Goal: Contribute content: Add original content to the website for others to see

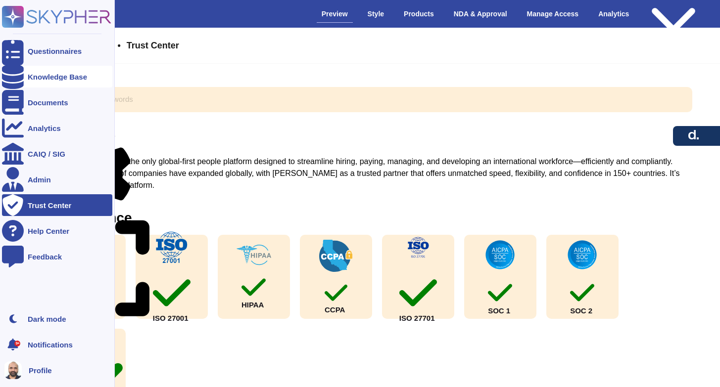
click at [56, 67] on div "Knowledge Base" at bounding box center [57, 77] width 110 height 22
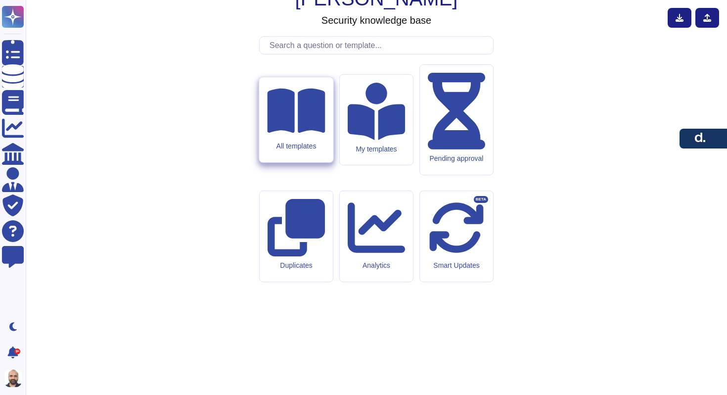
click at [296, 137] on icon at bounding box center [296, 110] width 58 height 51
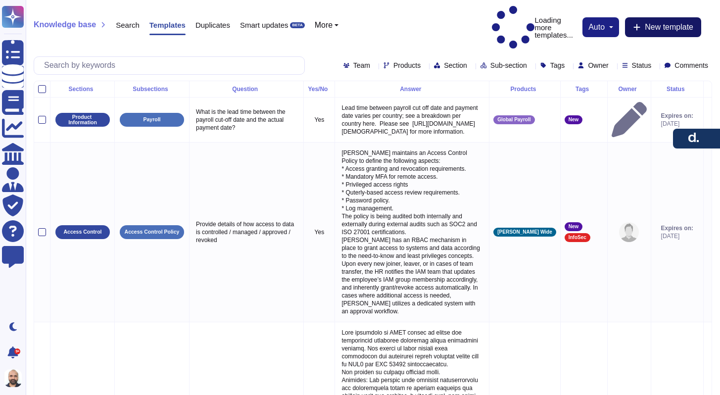
click at [646, 17] on button "New template" at bounding box center [663, 27] width 76 height 20
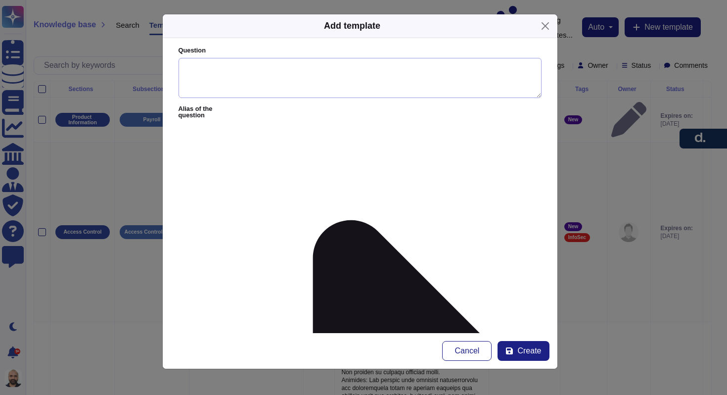
click at [296, 77] on textarea "Question" at bounding box center [360, 78] width 363 height 41
paste textarea "What precautionary measures are you taking specific to the geopolitical conflic…"
type textarea "What precautionary measures are you taking specific to the geopolitical conflic…"
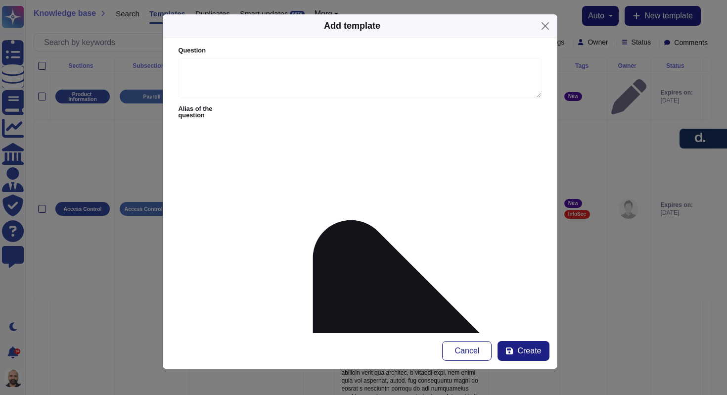
paste textarea "[PERSON_NAME] is taking several precautionary measures in response to the geopo…"
click at [273, 87] on textarea "Question" at bounding box center [360, 78] width 363 height 41
type textarea "[PERSON_NAME] is taking several precautionary measures in response to the geopo…"
click at [273, 87] on textarea "Question" at bounding box center [360, 78] width 363 height 41
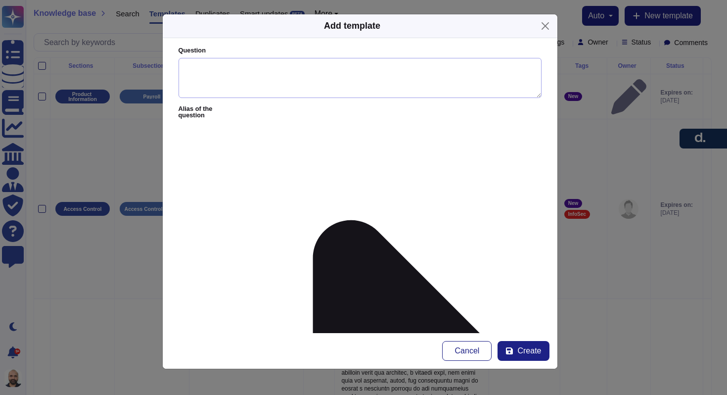
click at [273, 87] on textarea "Question" at bounding box center [360, 78] width 363 height 41
click at [253, 75] on textarea "Question" at bounding box center [360, 78] width 363 height 41
click at [231, 62] on textarea "Question" at bounding box center [360, 78] width 363 height 41
paste textarea "What precautionary measures are you taking specific to the geopolitical conflic…"
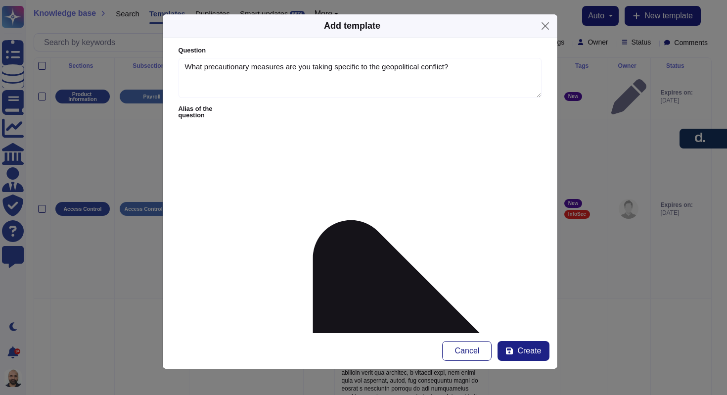
type textarea "What precautionary measures are you taking specific to the geopolitical conflic…"
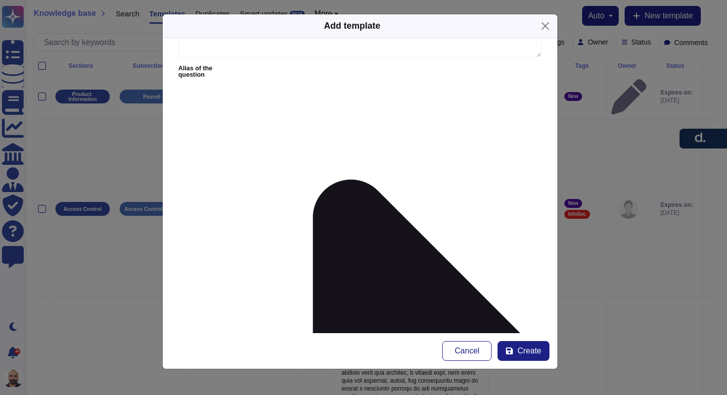
scroll to position [63, 0]
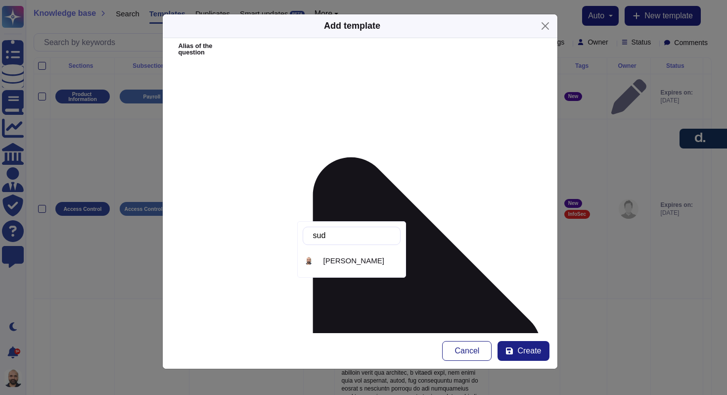
type input "sudh"
click at [340, 258] on span "[PERSON_NAME]" at bounding box center [354, 260] width 61 height 9
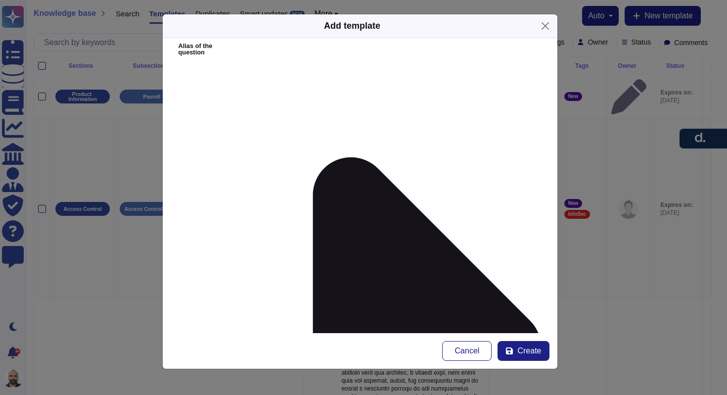
click at [232, 253] on span "Every 6 months" at bounding box center [215, 254] width 51 height 9
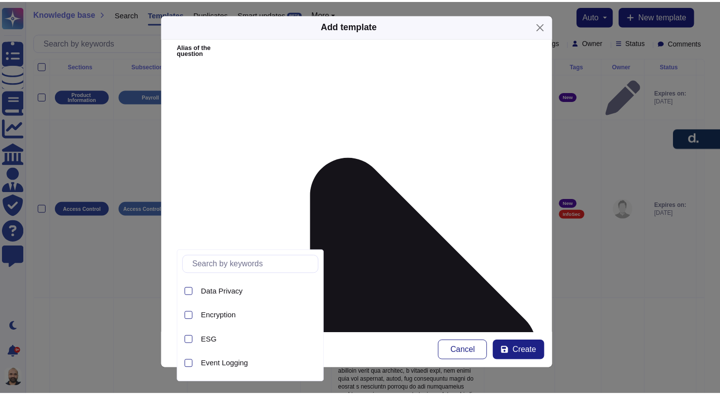
scroll to position [457, 0]
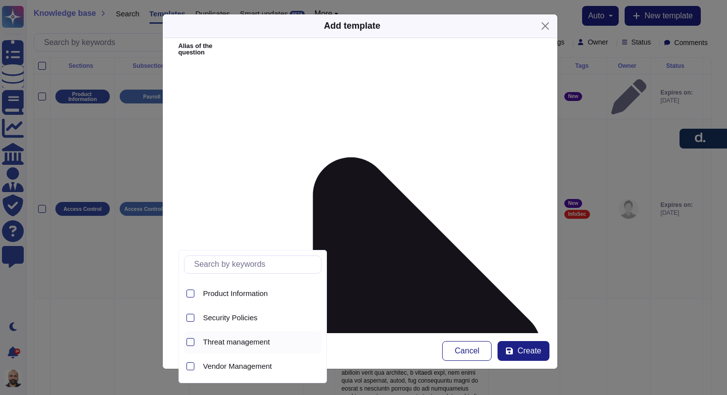
click at [211, 344] on span "Threat management" at bounding box center [236, 341] width 67 height 9
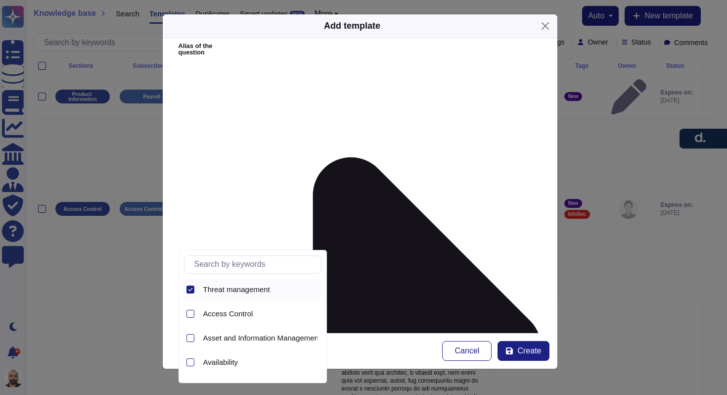
click at [194, 288] on div "Threat management" at bounding box center [253, 289] width 138 height 22
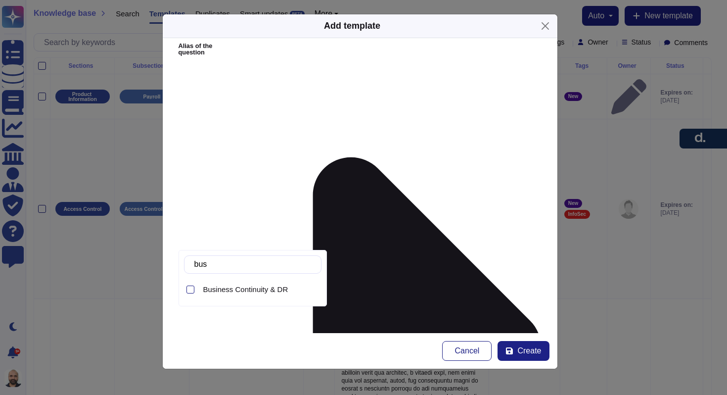
type input "busin"
click at [236, 287] on span "Business Continuity & DR" at bounding box center [245, 289] width 85 height 9
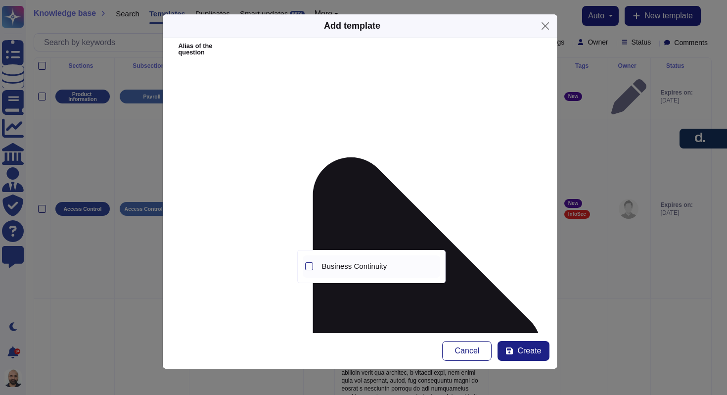
click at [350, 264] on span "Business Continuity" at bounding box center [354, 266] width 65 height 9
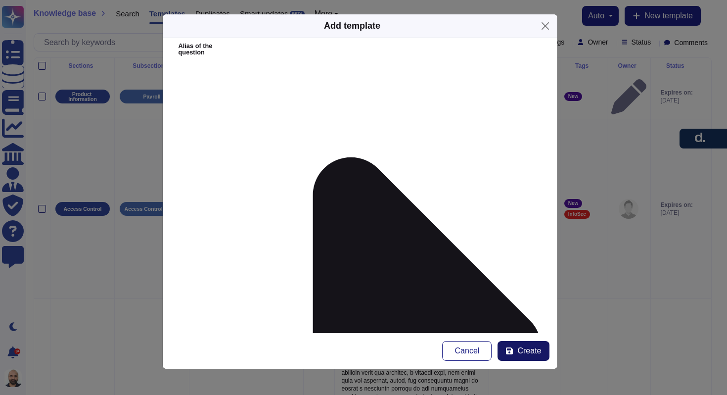
click at [531, 350] on span "Create" at bounding box center [529, 351] width 24 height 8
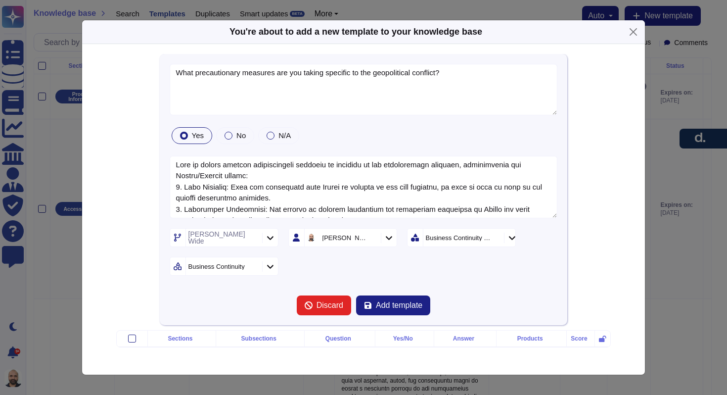
type textarea "What precautionary measures are you taking specific to the geopolitical conflic…"
type textarea "[PERSON_NAME] is taking several precautionary measures in response to the geopo…"
click at [395, 308] on span "Add template" at bounding box center [399, 305] width 46 height 8
